Goal: Transaction & Acquisition: Purchase product/service

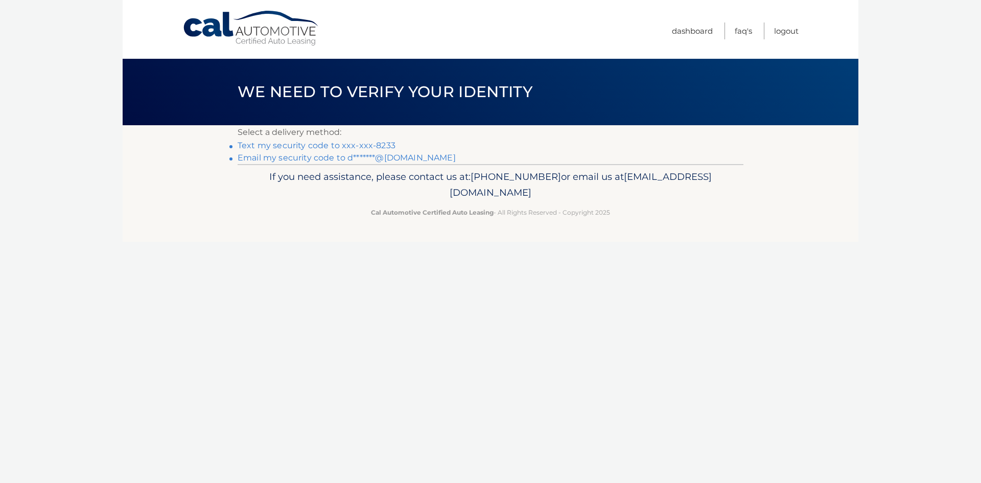
click at [376, 146] on link "Text my security code to xxx-xxx-8233" at bounding box center [317, 146] width 158 height 10
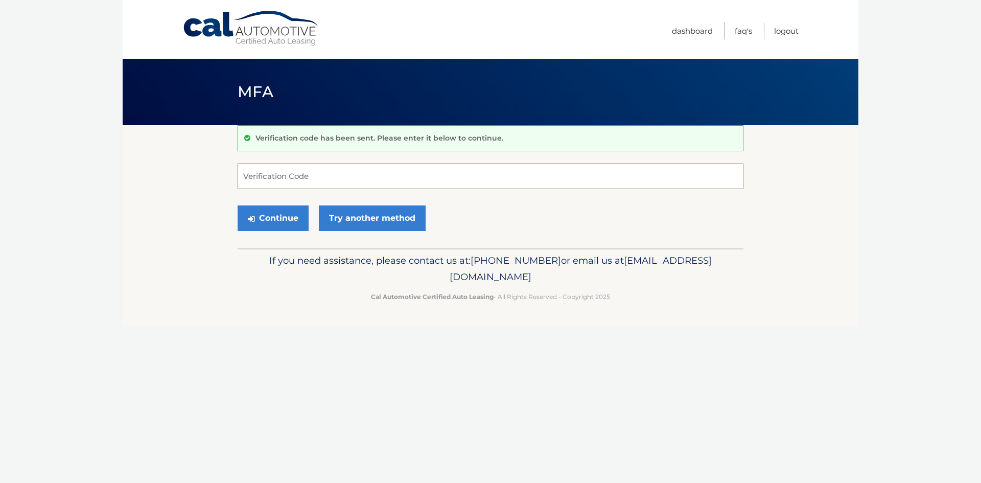
click at [297, 178] on input "Verification Code" at bounding box center [491, 176] width 506 height 26
type input "984184"
click at [295, 217] on button "Continue" at bounding box center [273, 218] width 71 height 26
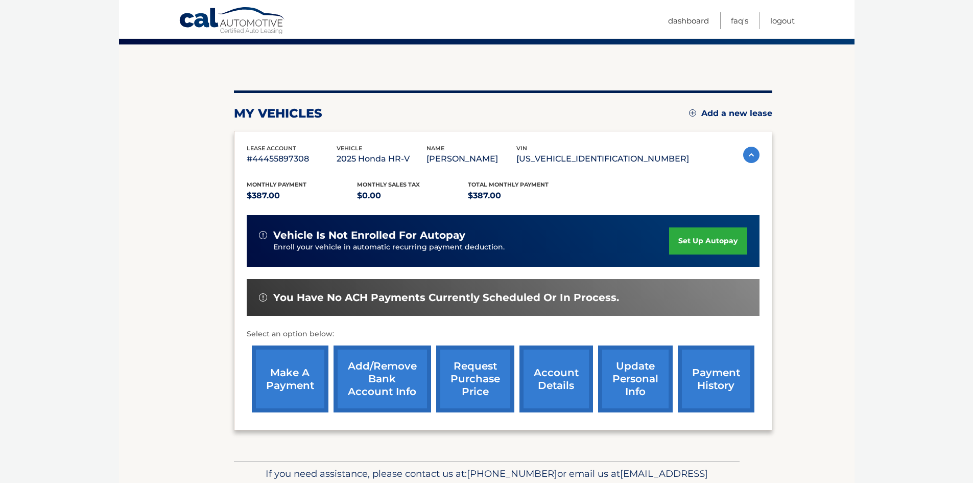
scroll to position [81, 0]
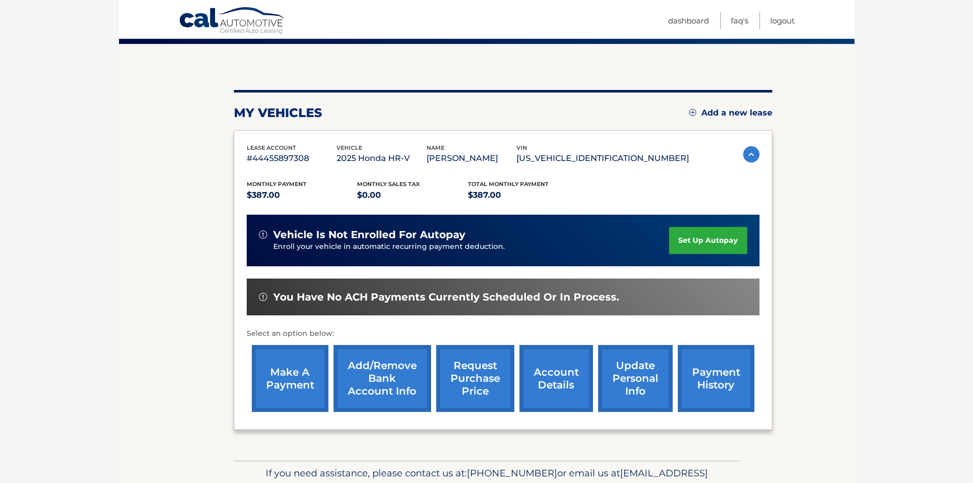
click at [297, 375] on link "make a payment" at bounding box center [290, 378] width 77 height 67
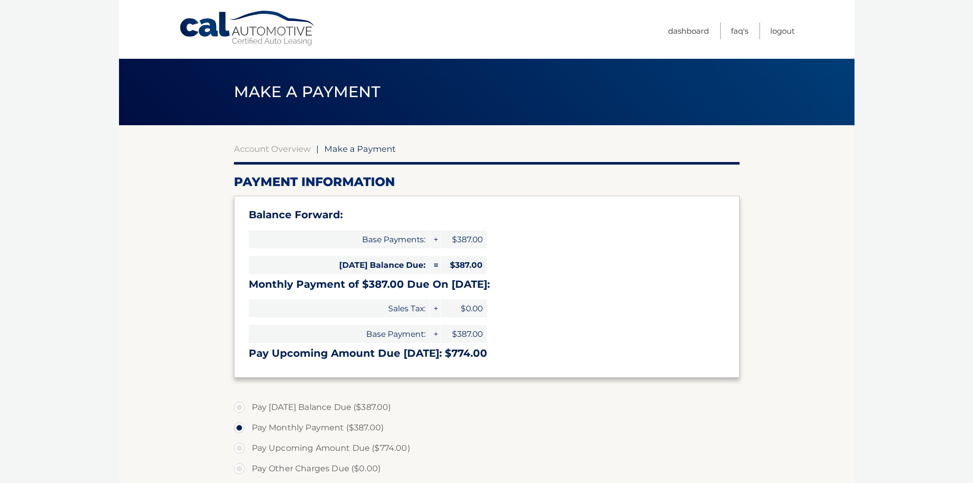
select select "OTM5ZjRjMzEtZjdmNS00ODQwLTk5MDctNmMyODJmNDM0Y2M5"
click at [243, 24] on link "Cal Automotive" at bounding box center [248, 28] width 138 height 36
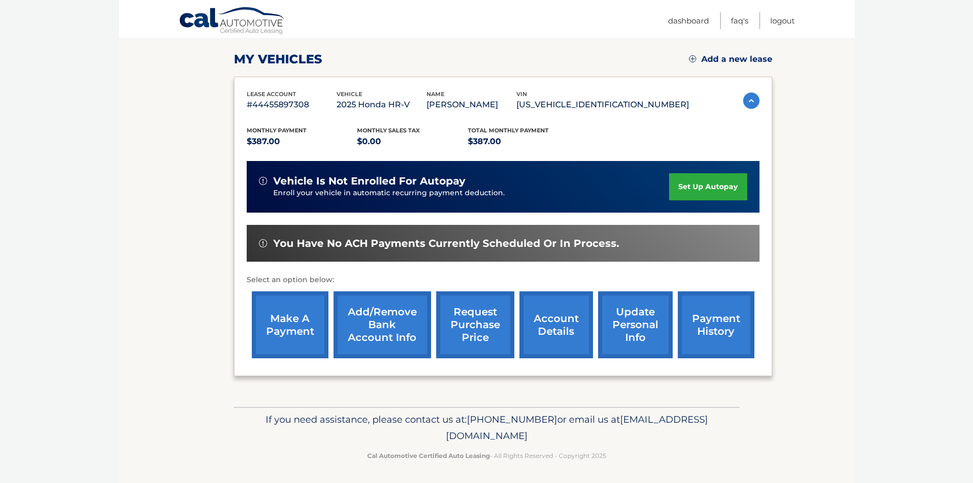
scroll to position [136, 0]
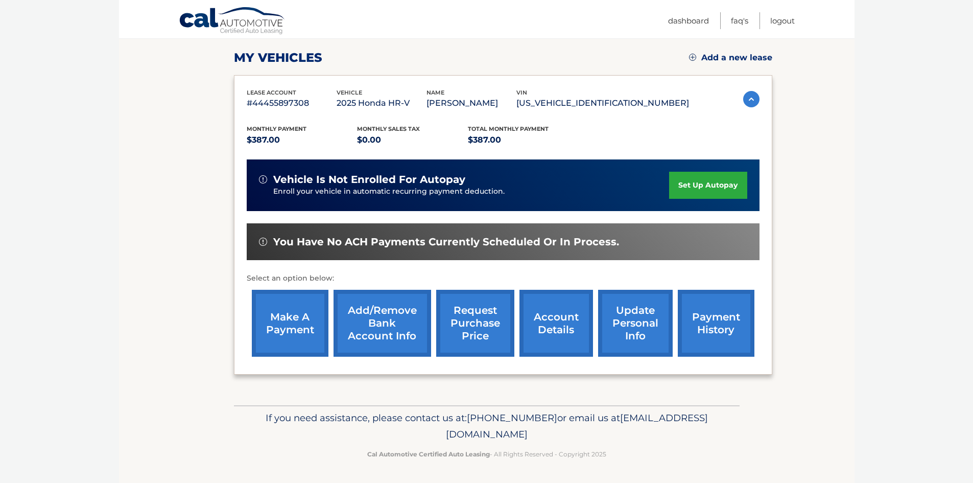
click at [285, 317] on link "make a payment" at bounding box center [290, 323] width 77 height 67
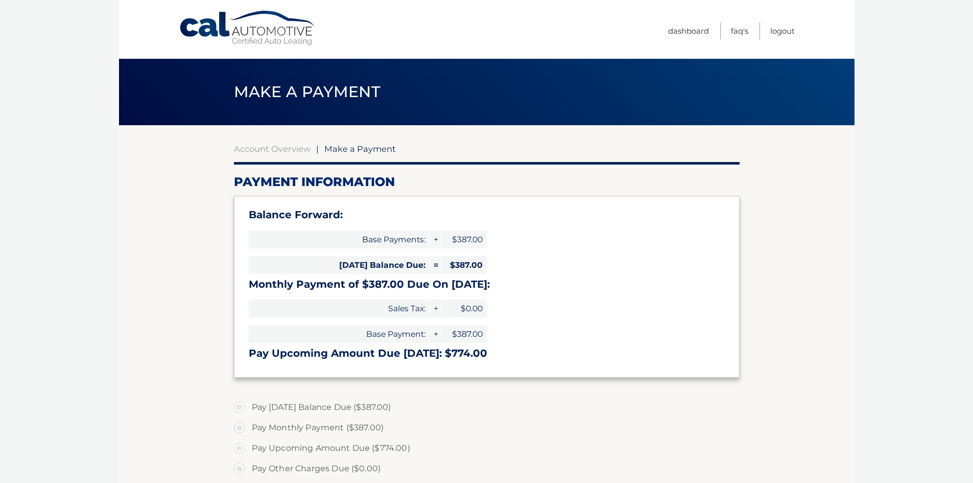
select select "OTM5ZjRjMzEtZjdmNS00ODQwLTk5MDctNmMyODJmNDM0Y2M5"
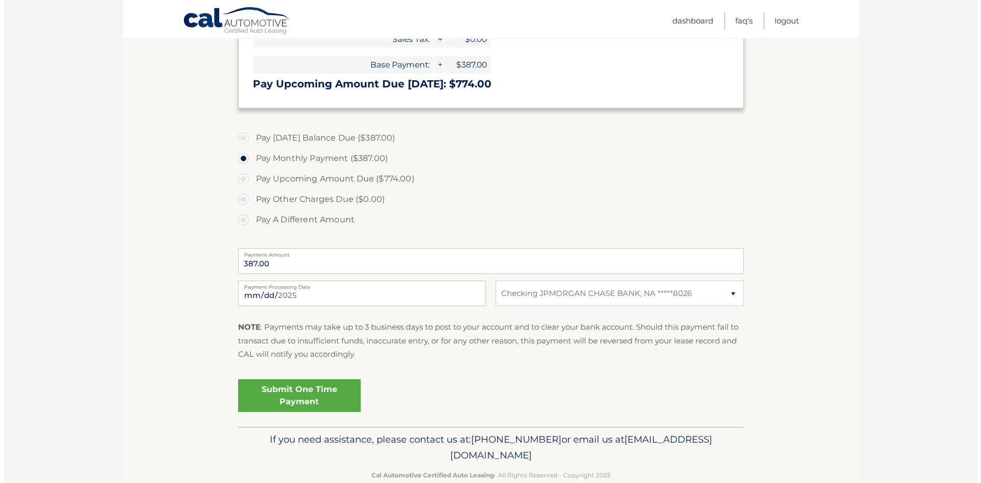
scroll to position [270, 0]
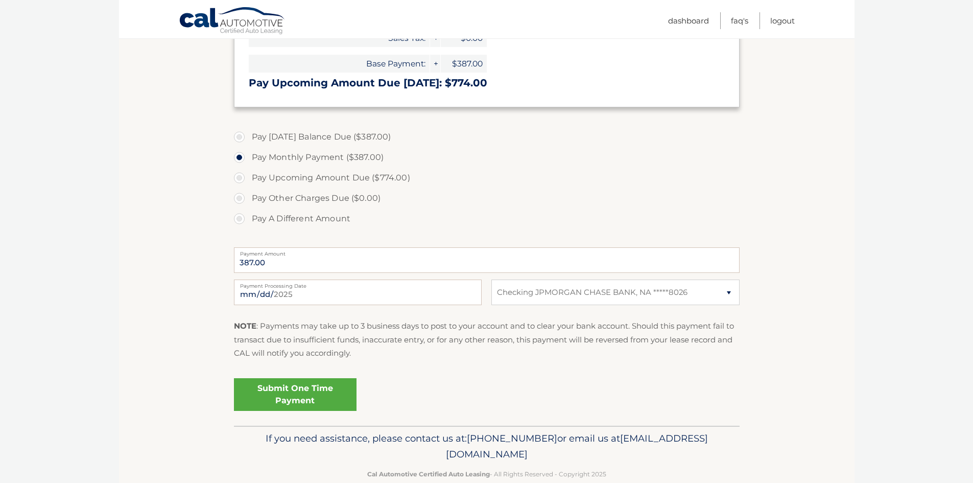
click at [237, 135] on label "Pay [DATE] Balance Due ($387.00)" at bounding box center [487, 137] width 506 height 20
click at [238, 135] on input "Pay Today's Balance Due ($387.00)" at bounding box center [243, 135] width 10 height 16
radio input "true"
click at [297, 389] on link "Submit One Time Payment" at bounding box center [295, 394] width 123 height 33
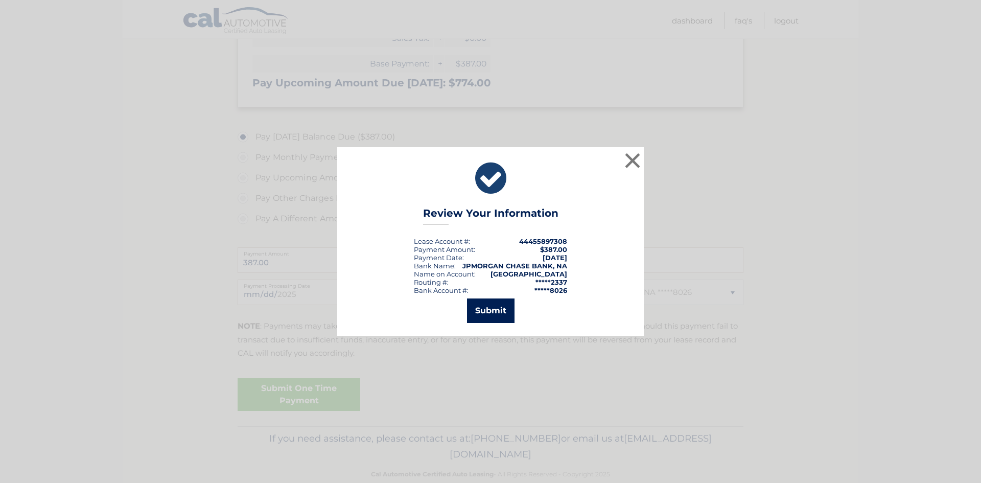
click at [490, 308] on button "Submit" at bounding box center [491, 310] width 48 height 25
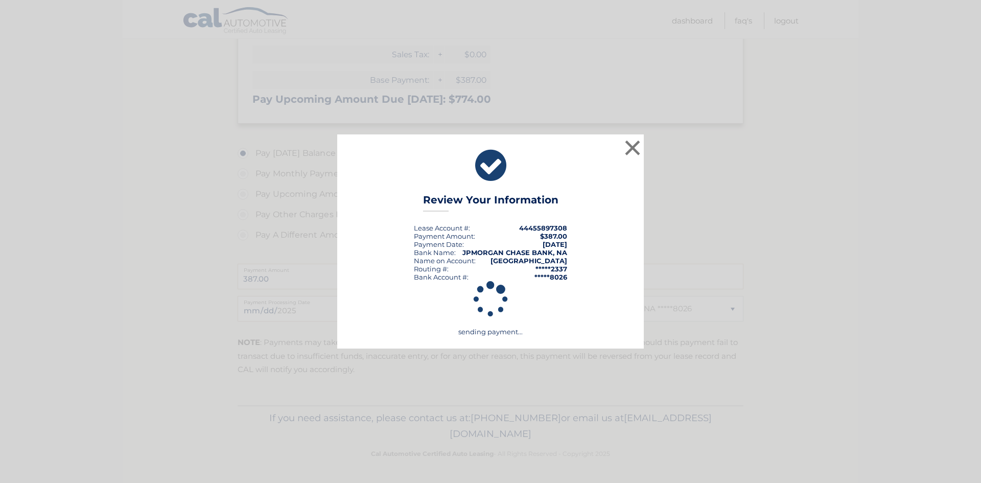
scroll to position [254, 0]
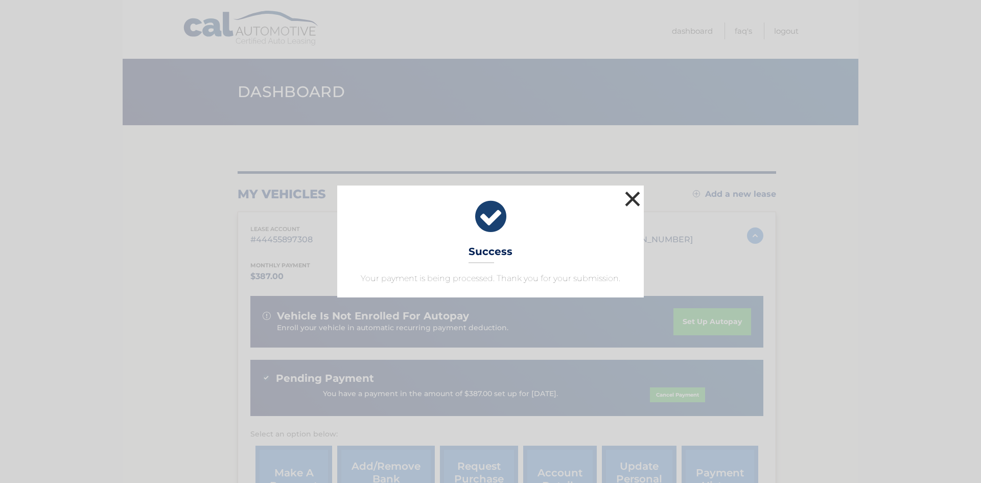
click at [634, 197] on button "×" at bounding box center [632, 199] width 20 height 20
